Goal: Navigation & Orientation: Find specific page/section

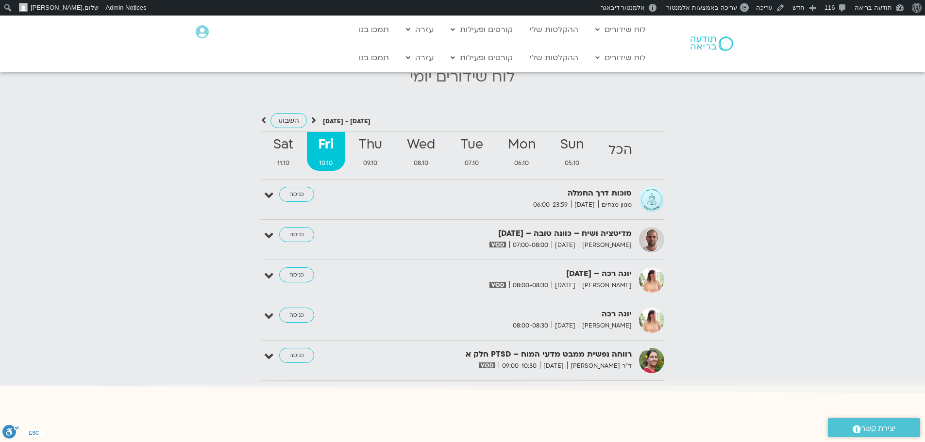
scroll to position [1007, 0]
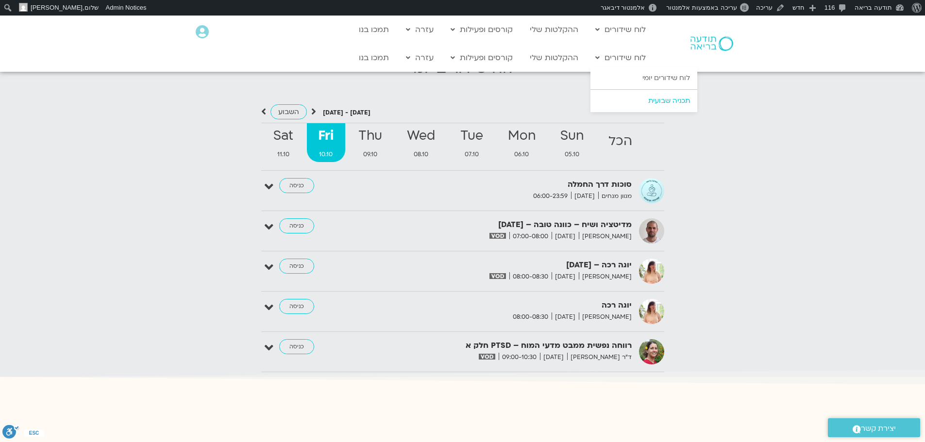
click at [659, 100] on link "תכניה שבועית" at bounding box center [643, 101] width 107 height 22
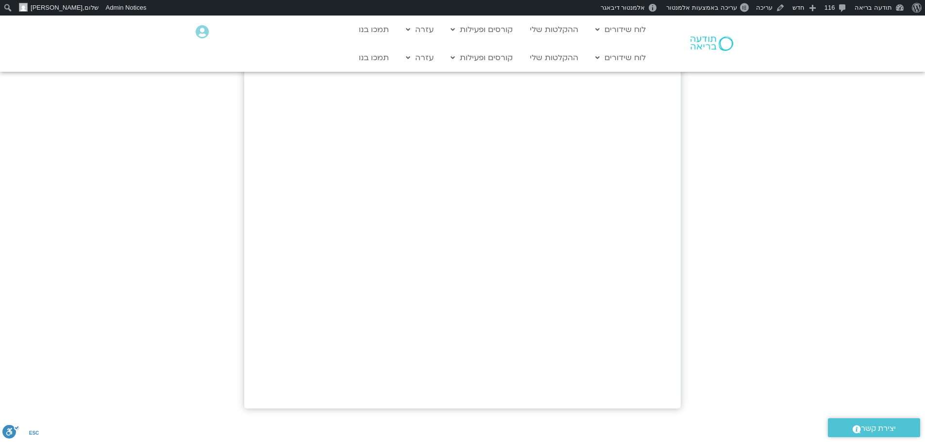
scroll to position [291, 0]
click at [706, 38] on img at bounding box center [711, 43] width 43 height 15
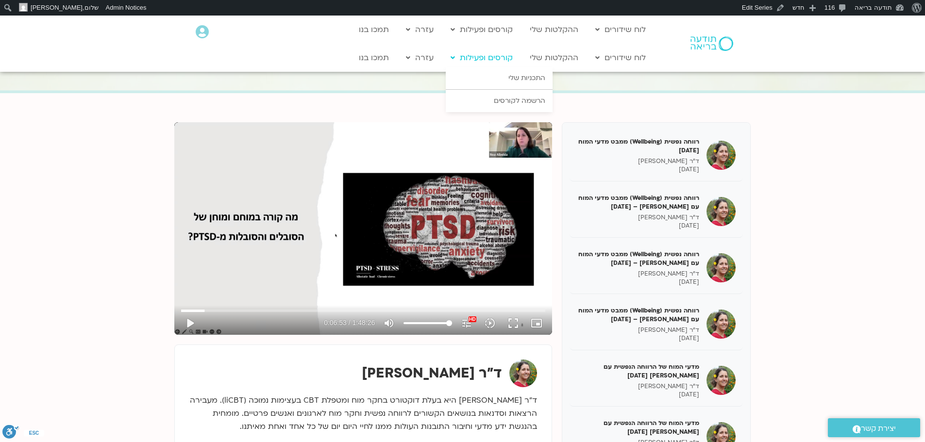
scroll to position [1553, 0]
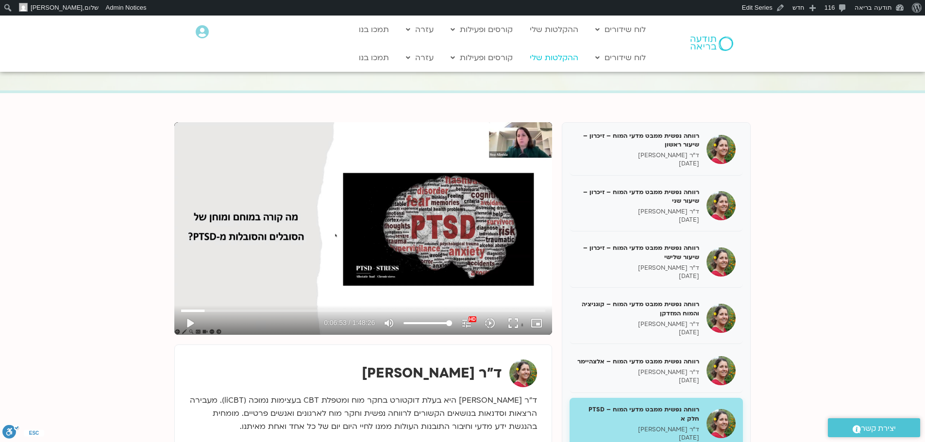
click at [551, 57] on link "ההקלטות שלי" at bounding box center [554, 58] width 58 height 18
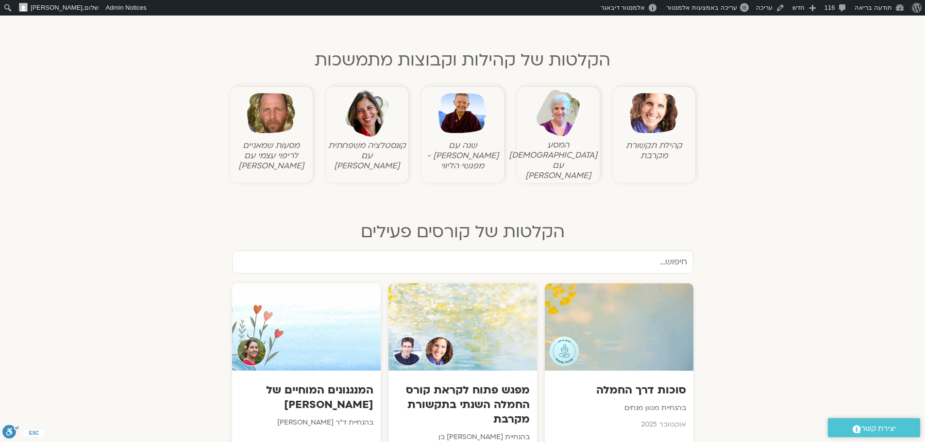
scroll to position [485, 0]
